Goal: Task Accomplishment & Management: Manage account settings

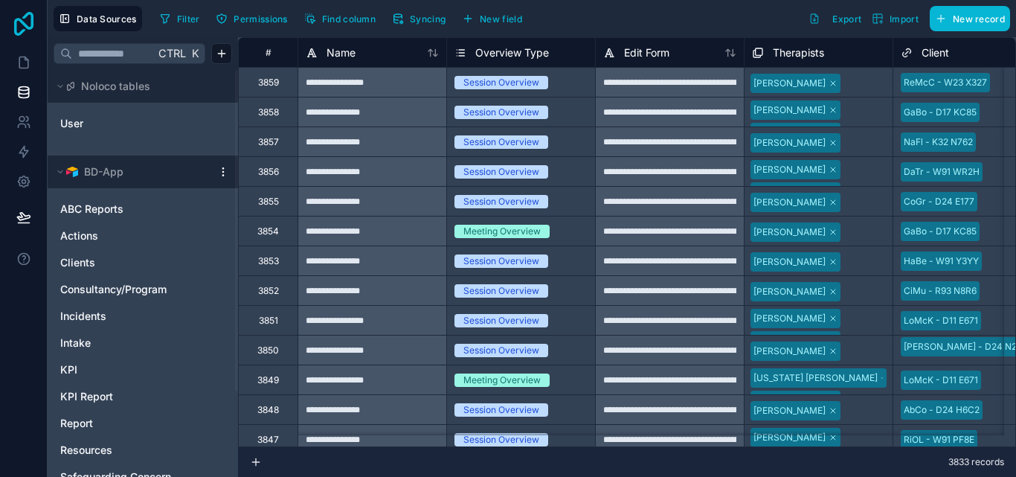
click at [23, 24] on icon at bounding box center [23, 24] width 19 height 24
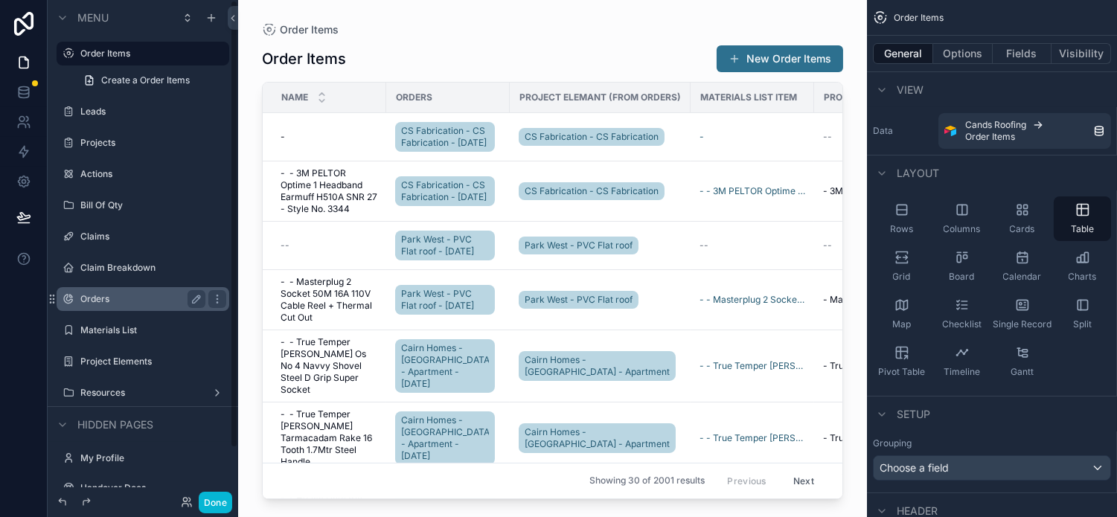
click at [123, 298] on label "Orders" at bounding box center [139, 299] width 119 height 12
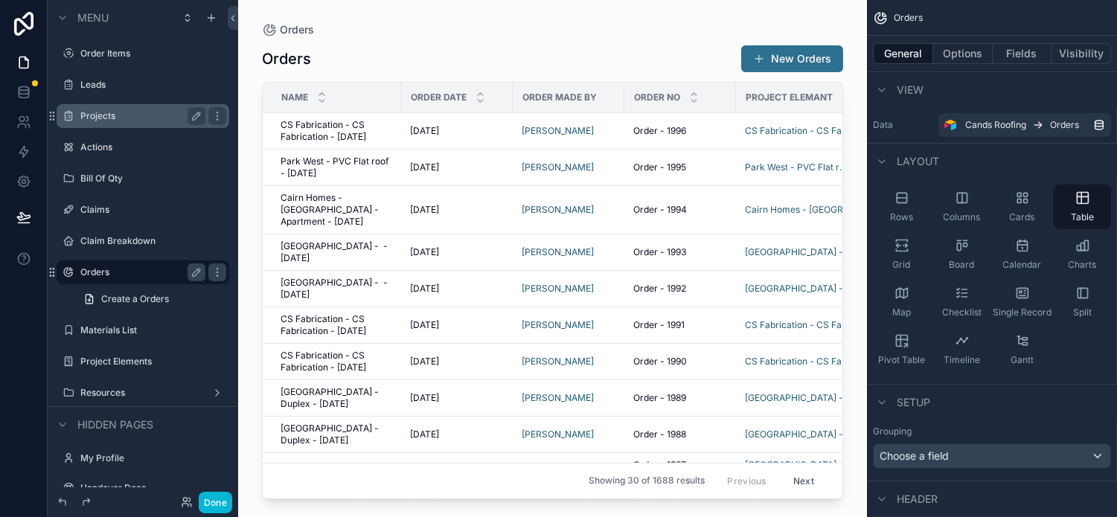
click at [134, 110] on label "Projects" at bounding box center [139, 116] width 119 height 12
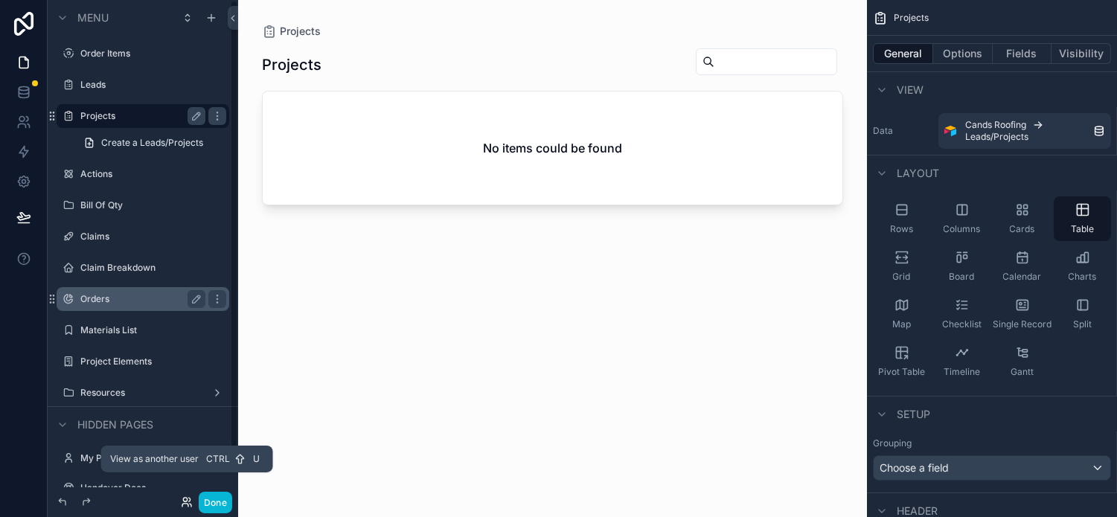
click at [186, 500] on icon at bounding box center [187, 502] width 12 height 12
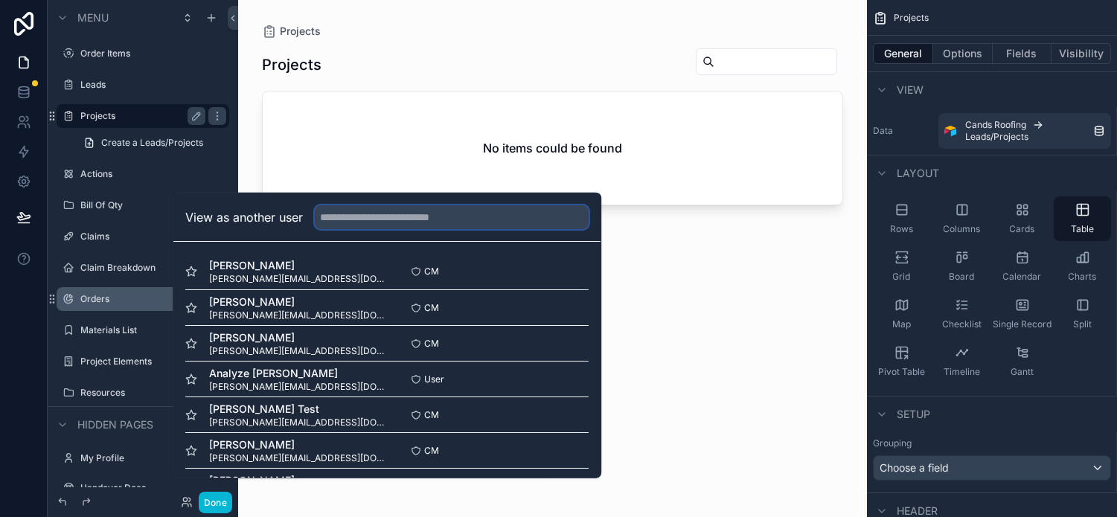
click at [403, 226] on input "text" at bounding box center [452, 217] width 274 height 24
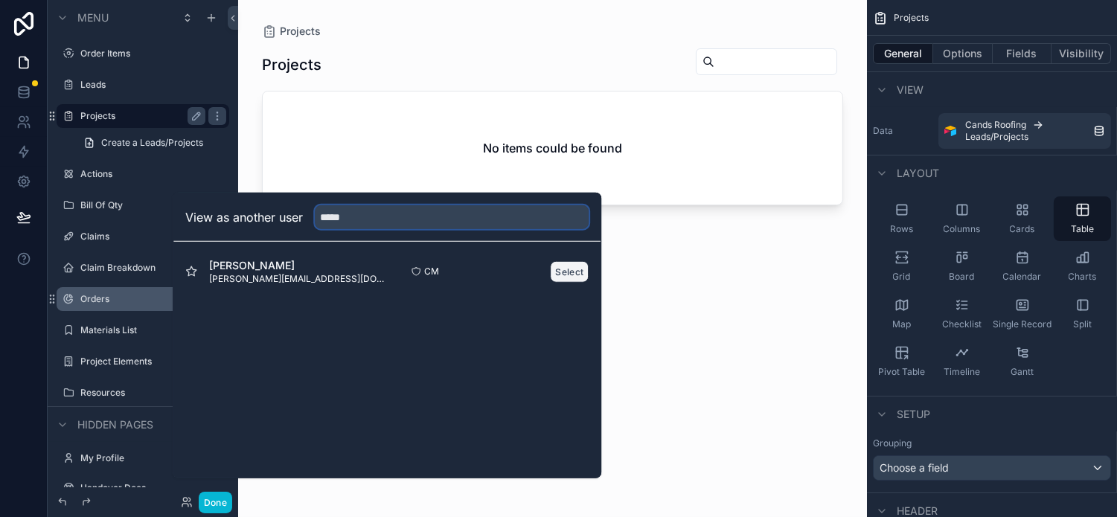
type input "*****"
click at [571, 280] on button "Select" at bounding box center [569, 271] width 39 height 22
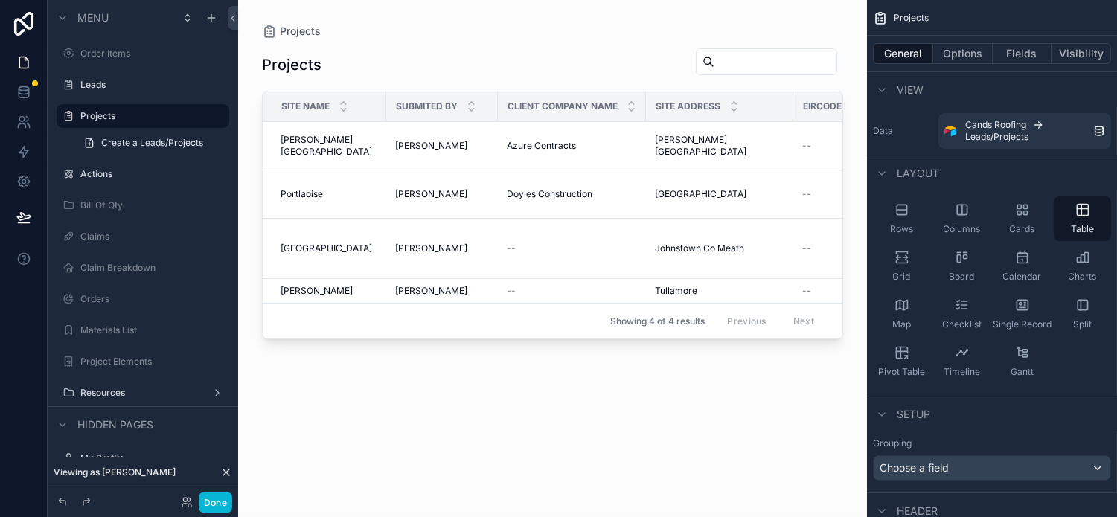
click at [331, 146] on div "scrollable content" at bounding box center [552, 249] width 629 height 499
click at [331, 146] on span "[PERSON_NAME][GEOGRAPHIC_DATA]" at bounding box center [328, 146] width 97 height 24
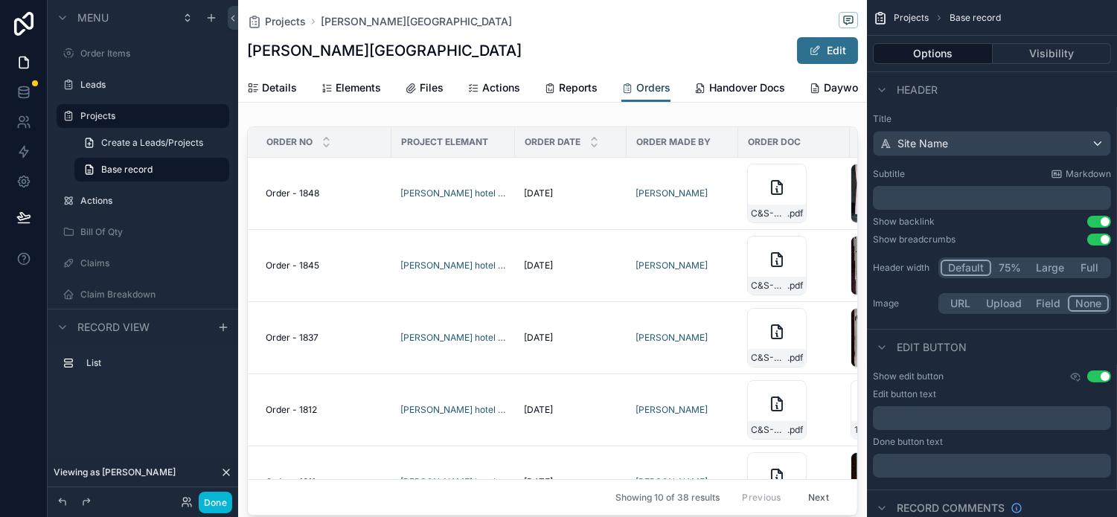
click at [653, 91] on span "Orders" at bounding box center [653, 87] width 34 height 15
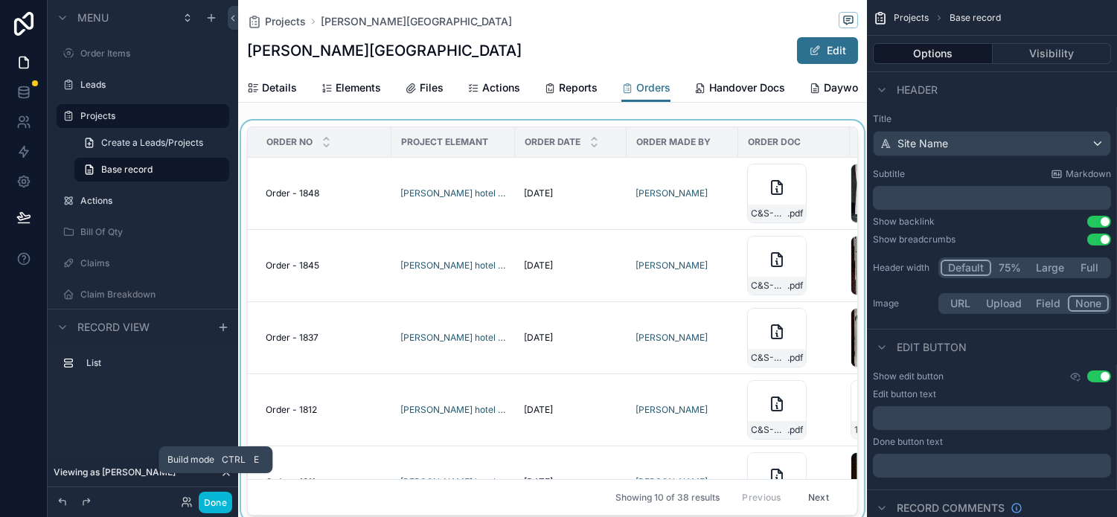
click at [835, 211] on div "scrollable content" at bounding box center [552, 324] width 629 height 407
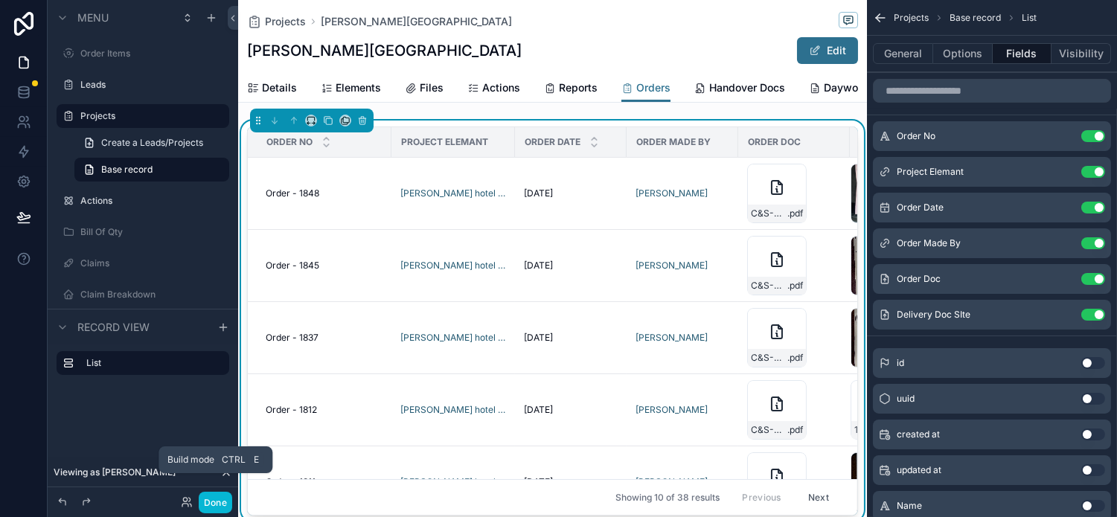
click at [812, 213] on div "C&S-Order-Doc .pdf" at bounding box center [794, 194] width 94 height 60
click at [222, 507] on button "Done" at bounding box center [215, 503] width 33 height 22
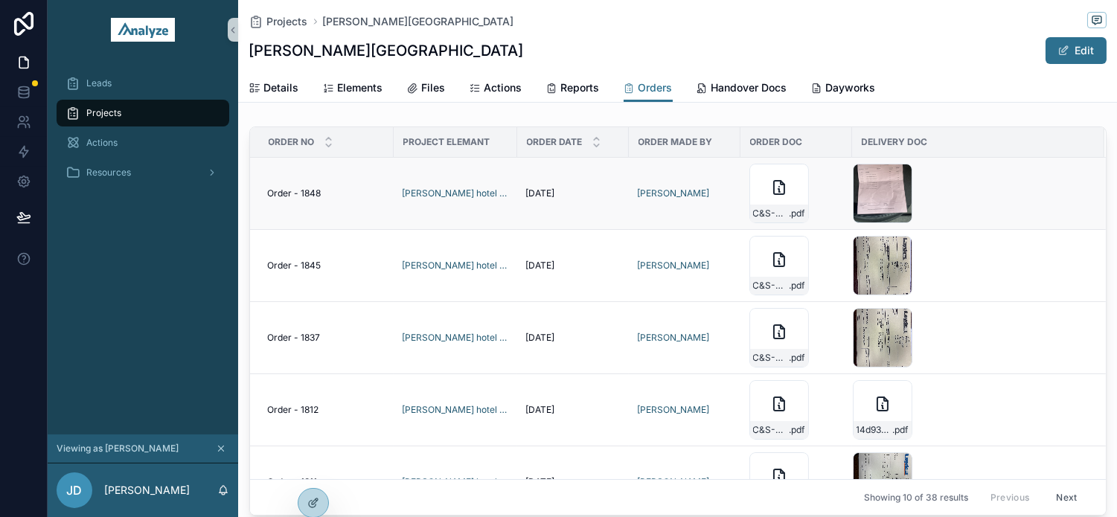
click at [980, 188] on div "original-52EB1EFB-35B2-4FED-834C-514AF8CD7158 .jpeg" at bounding box center [970, 194] width 234 height 60
click at [30, 23] on icon at bounding box center [24, 24] width 30 height 24
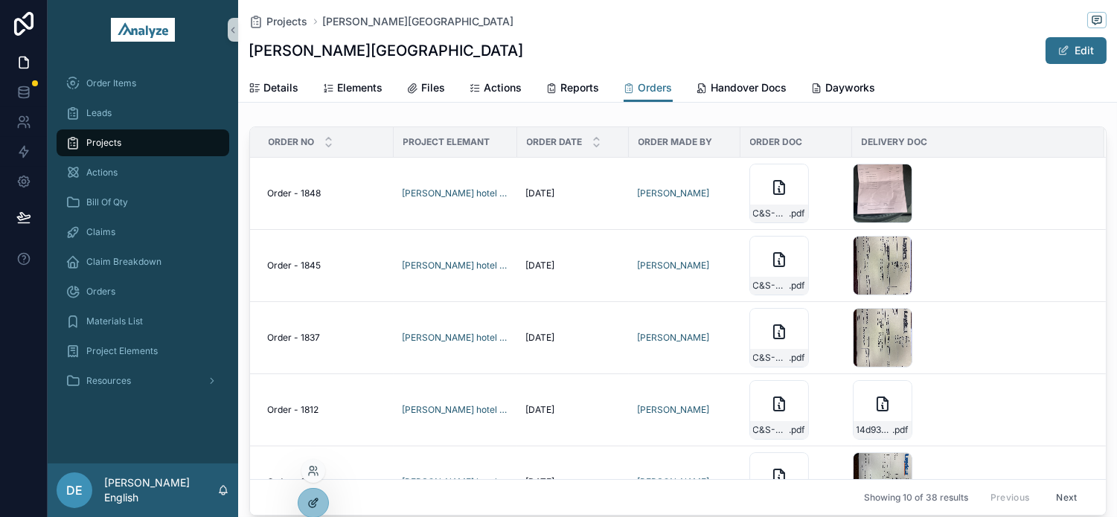
click at [312, 498] on icon at bounding box center [313, 503] width 12 height 12
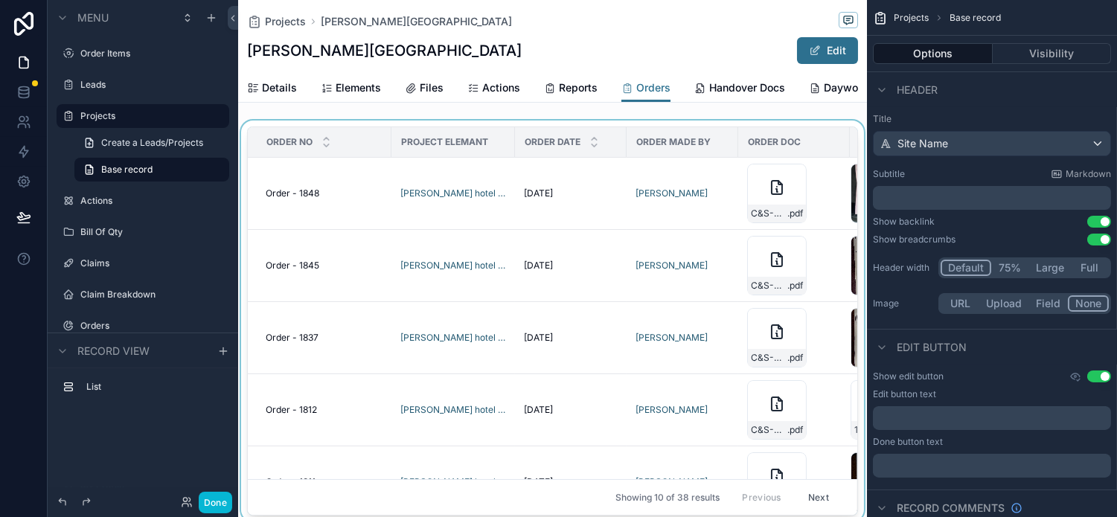
click at [843, 183] on div "scrollable content" at bounding box center [552, 324] width 629 height 407
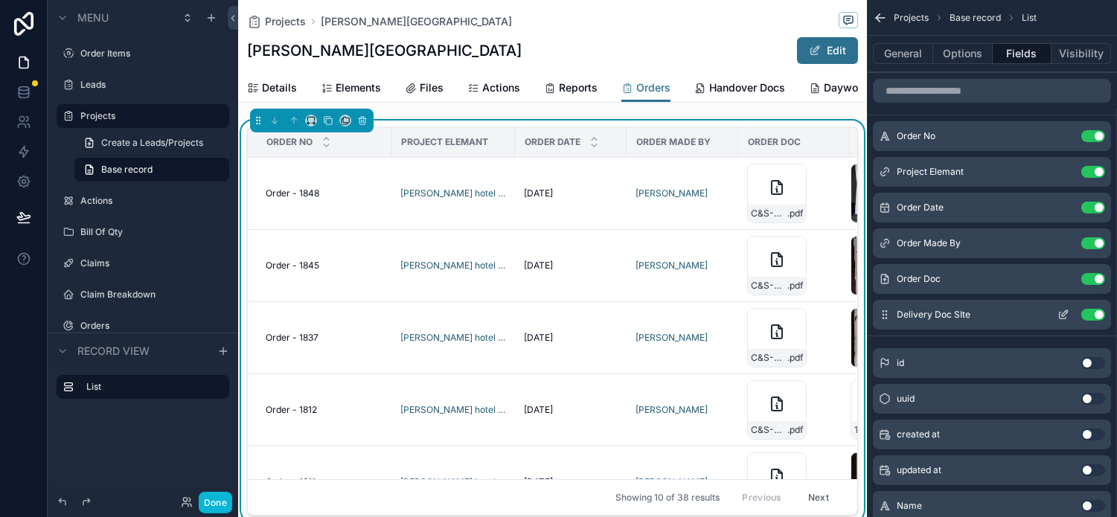
click at [1069, 313] on icon "scrollable content" at bounding box center [1063, 315] width 12 height 12
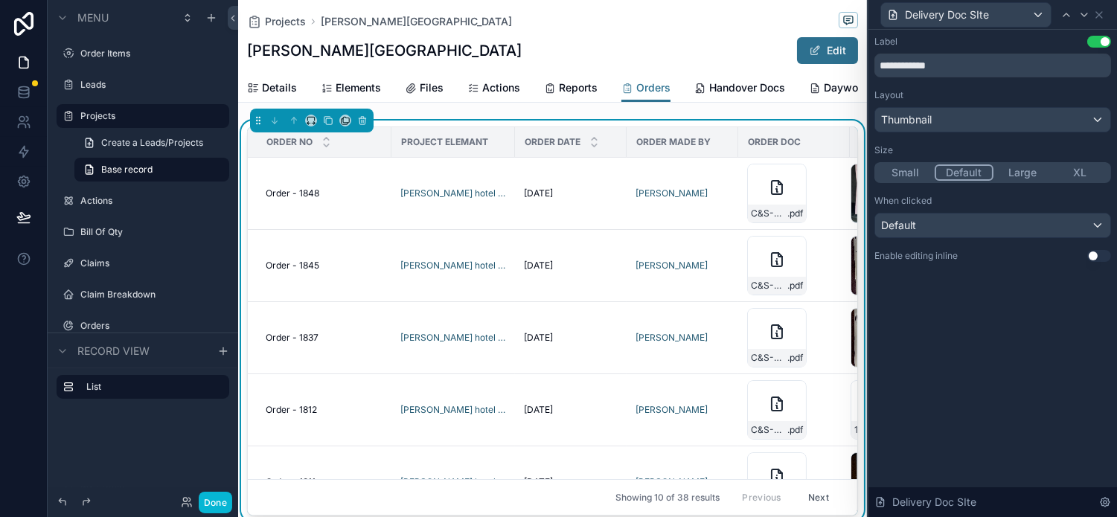
click at [1104, 254] on button "Use setting" at bounding box center [1099, 256] width 24 height 12
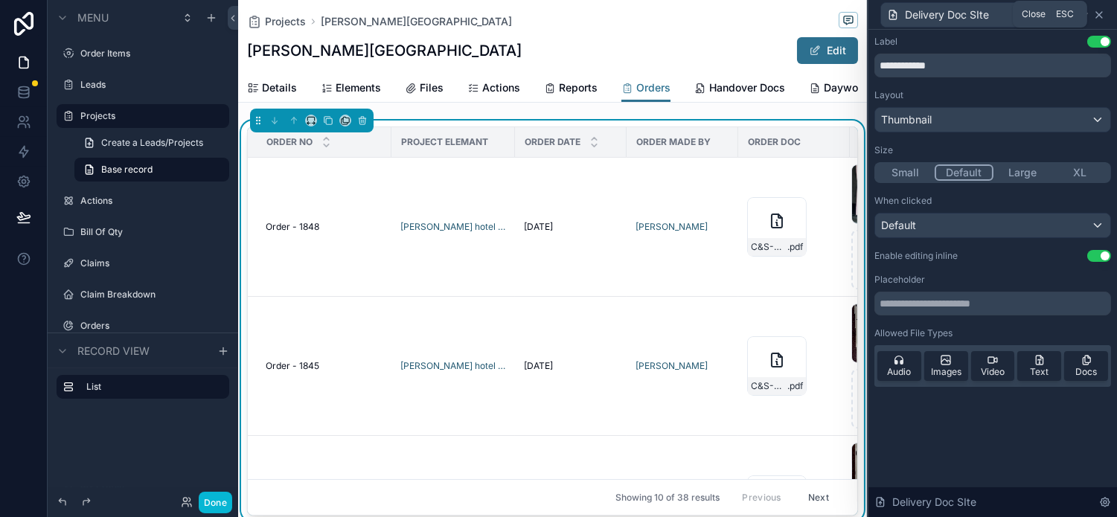
click at [1105, 16] on icon at bounding box center [1099, 15] width 12 height 12
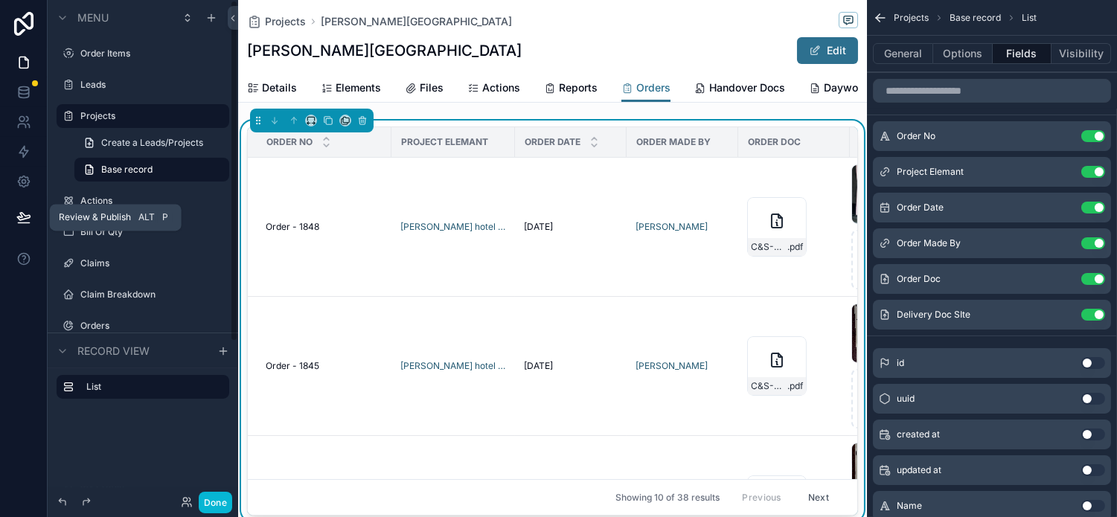
click at [23, 213] on icon at bounding box center [23, 216] width 13 height 7
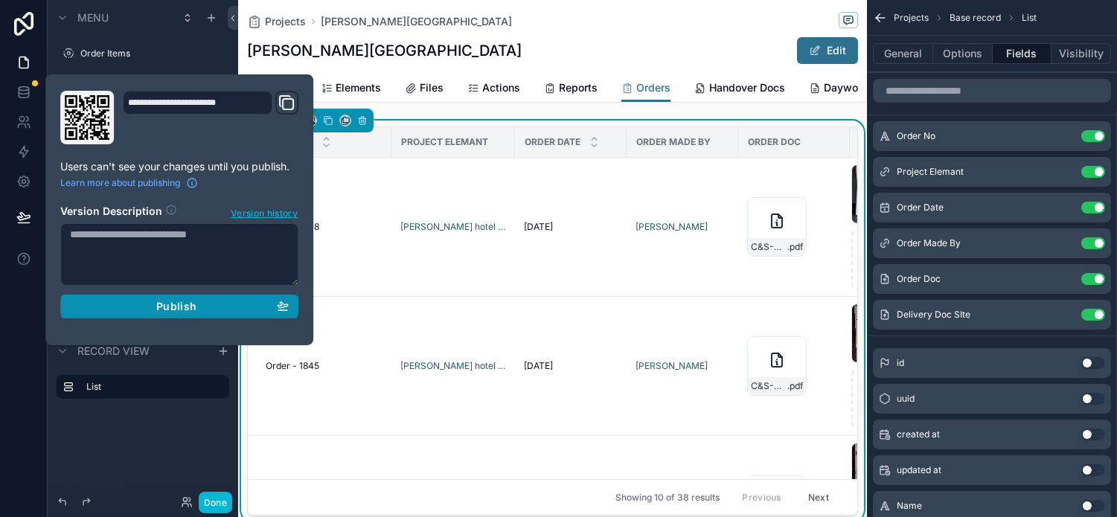
click at [202, 302] on div "Publish" at bounding box center [179, 306] width 219 height 13
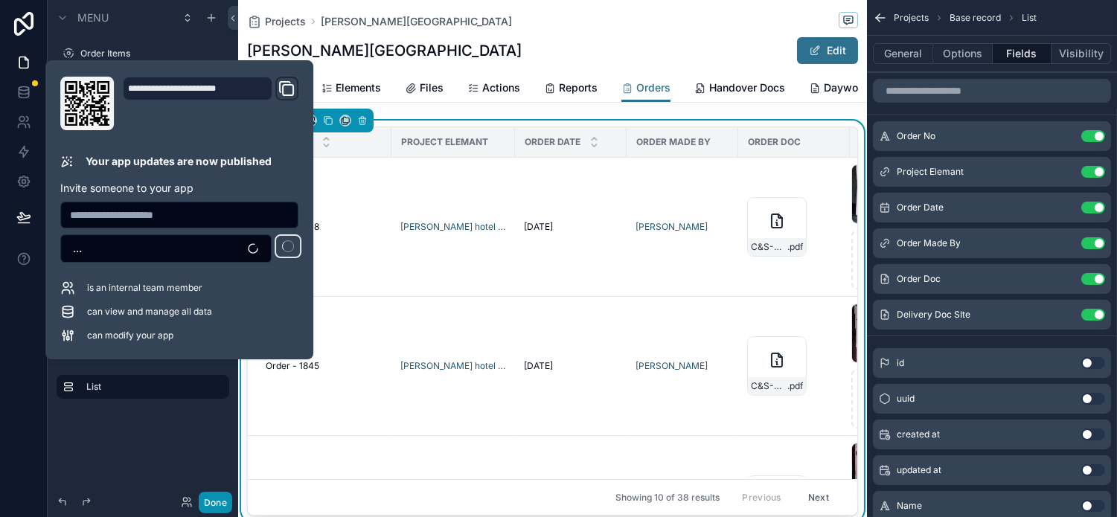
click at [216, 498] on button "Done" at bounding box center [215, 503] width 33 height 22
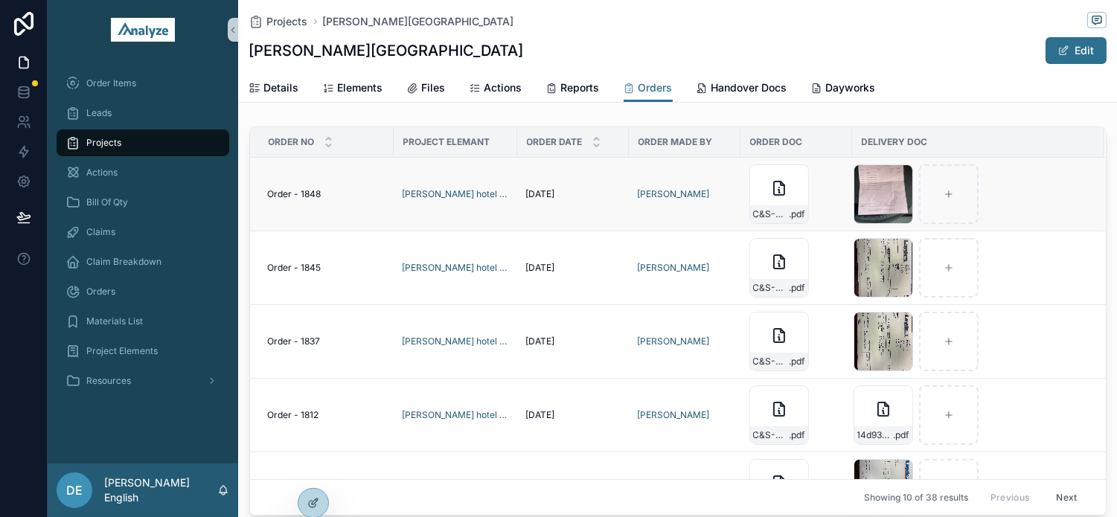
click at [295, 193] on span "Order - 1848" at bounding box center [295, 194] width 54 height 12
click at [731, 83] on span "Handover Docs" at bounding box center [749, 87] width 76 height 15
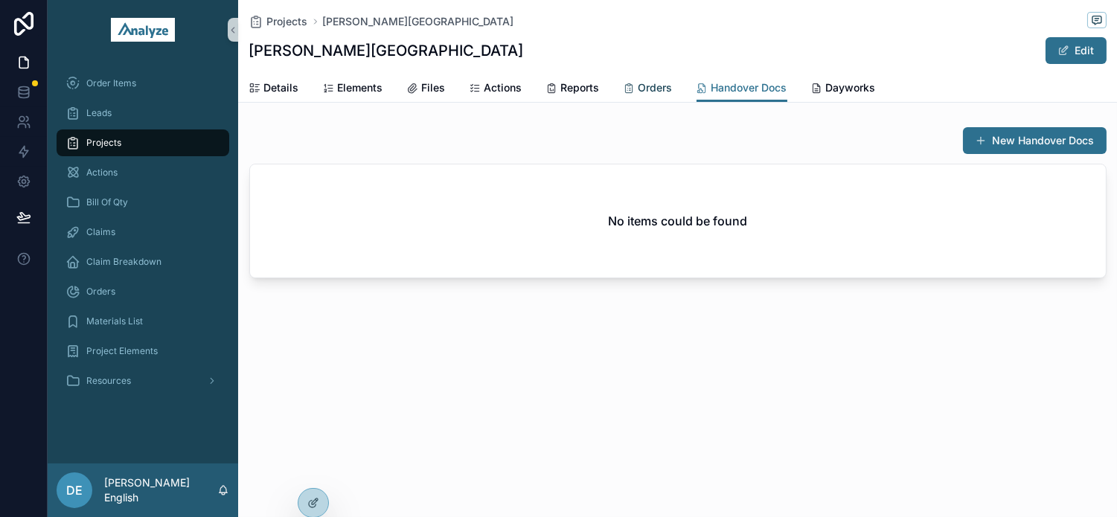
click at [653, 89] on span "Orders" at bounding box center [655, 87] width 34 height 15
